Goal: Task Accomplishment & Management: Use online tool/utility

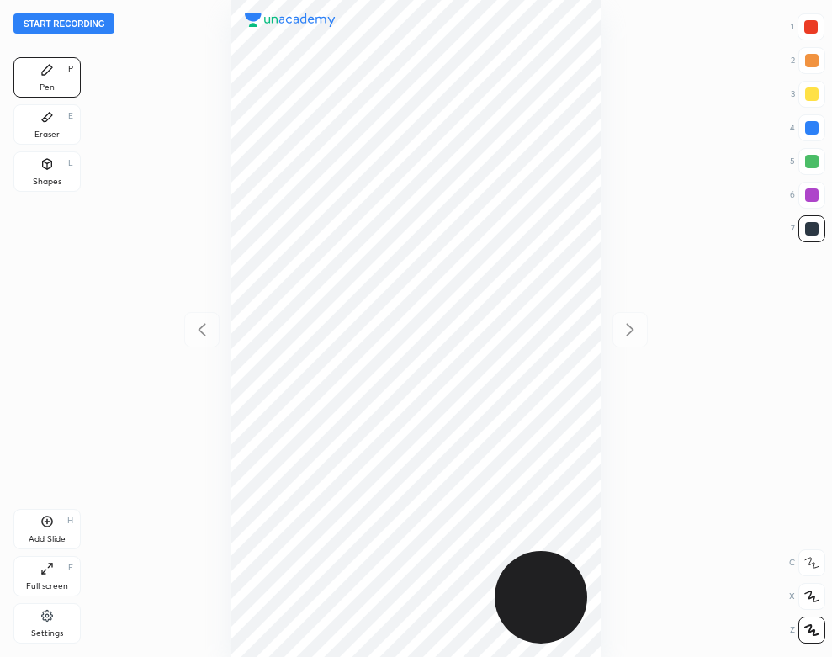
scroll to position [657, 563]
click at [226, 168] on div at bounding box center [416, 328] width 563 height 657
click at [103, 19] on button "Start recording" at bounding box center [63, 23] width 101 height 20
click at [43, 122] on icon at bounding box center [47, 117] width 10 height 9
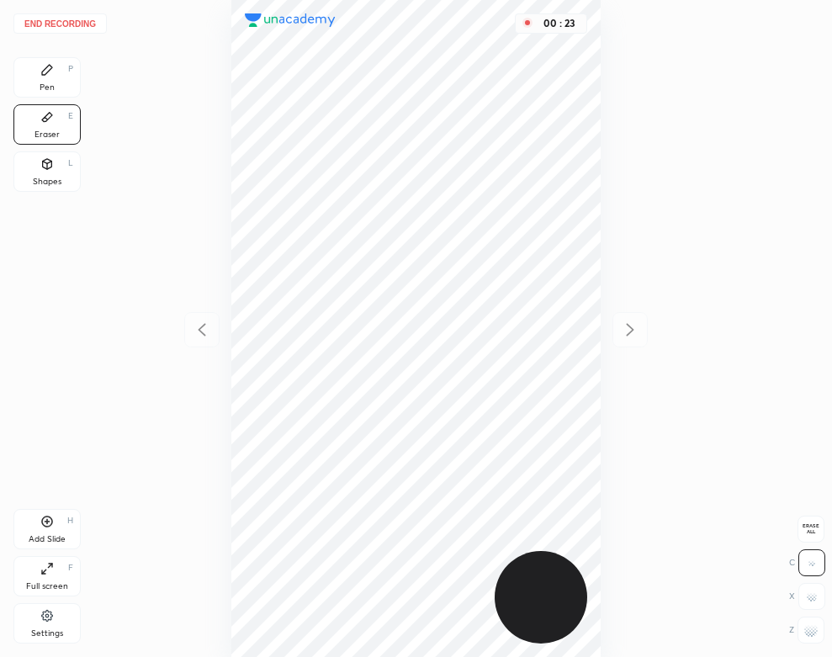
click at [36, 84] on div "Pen P" at bounding box center [46, 77] width 67 height 40
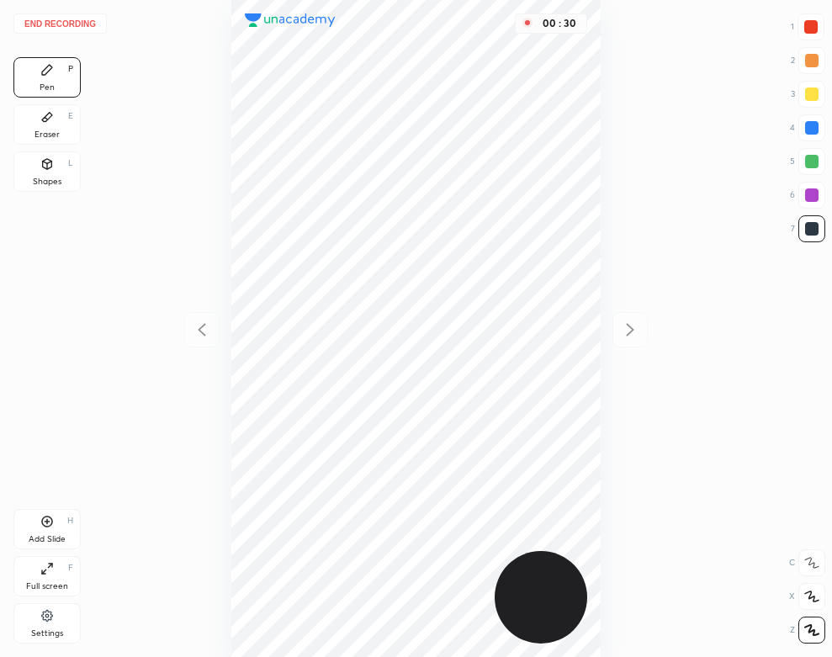
click at [54, 124] on div "Eraser E" at bounding box center [46, 124] width 67 height 40
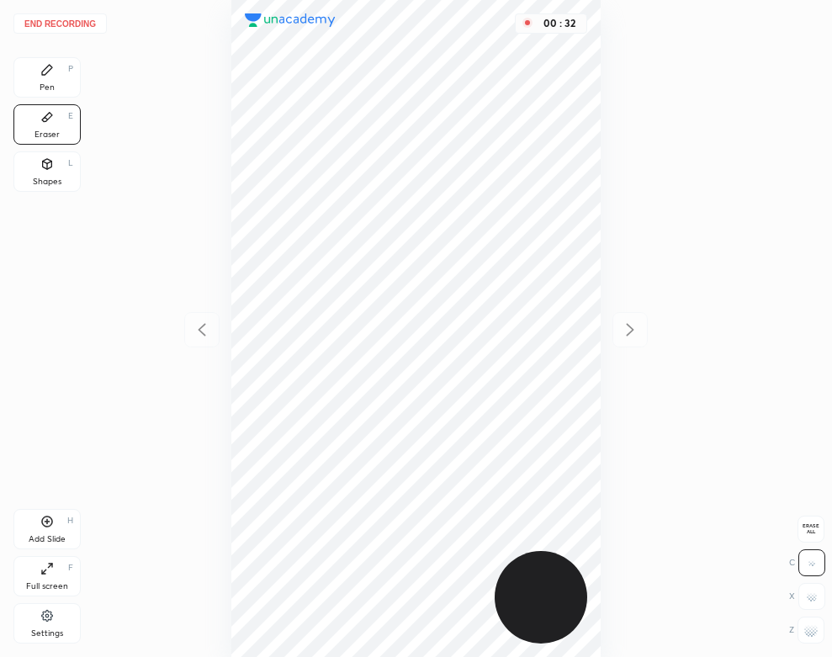
click at [45, 90] on div "Pen" at bounding box center [47, 87] width 15 height 8
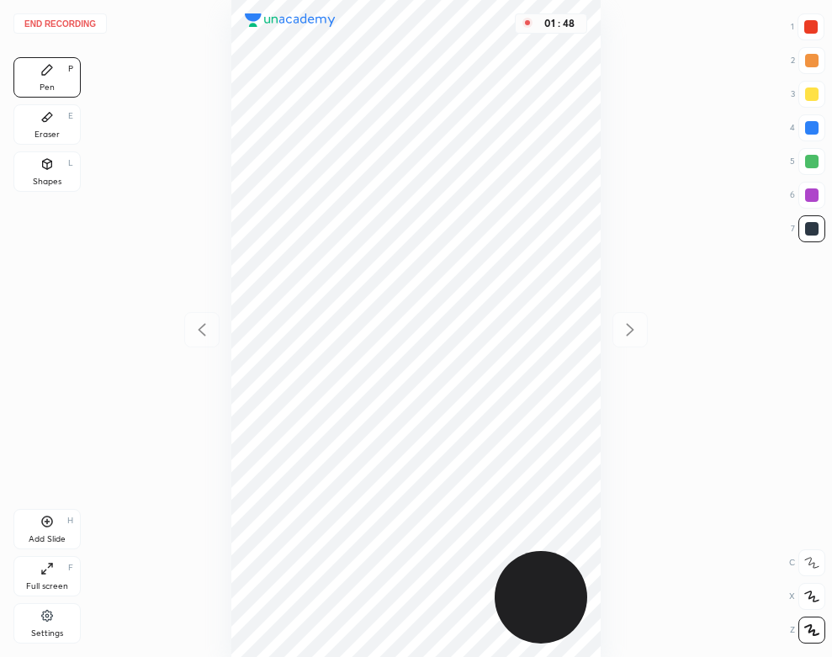
click at [43, 177] on div "Shapes" at bounding box center [47, 181] width 29 height 8
click at [54, 81] on div "Pen P" at bounding box center [46, 77] width 67 height 40
click at [68, 540] on div "Add Slide H" at bounding box center [46, 529] width 67 height 40
click at [82, 28] on button "End recording" at bounding box center [59, 23] width 93 height 20
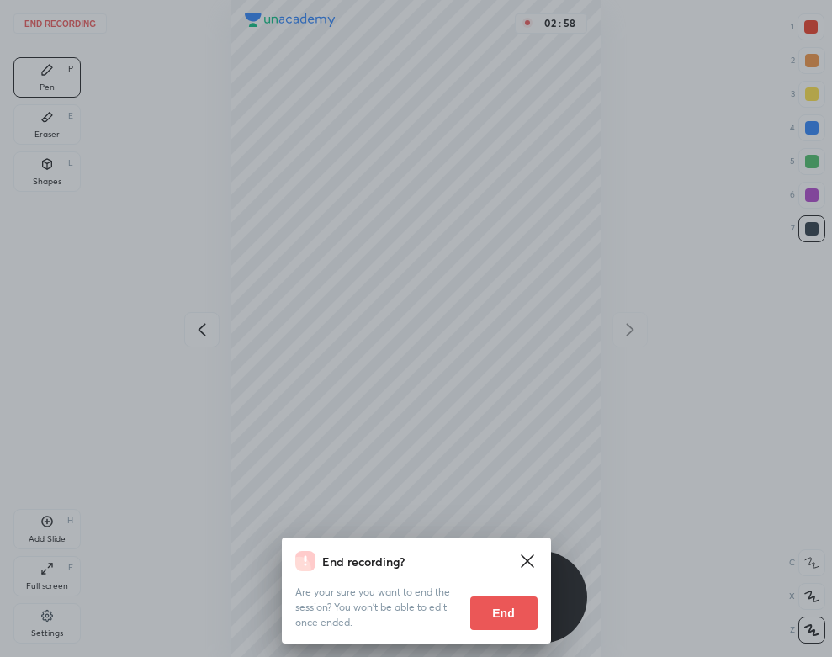
click at [545, 624] on div "End recording? Are your sure you want to end the session? You won’t be able to …" at bounding box center [416, 590] width 269 height 106
click at [516, 611] on button "End" at bounding box center [503, 613] width 67 height 34
